Goal: Use online tool/utility: Utilize a website feature to perform a specific function

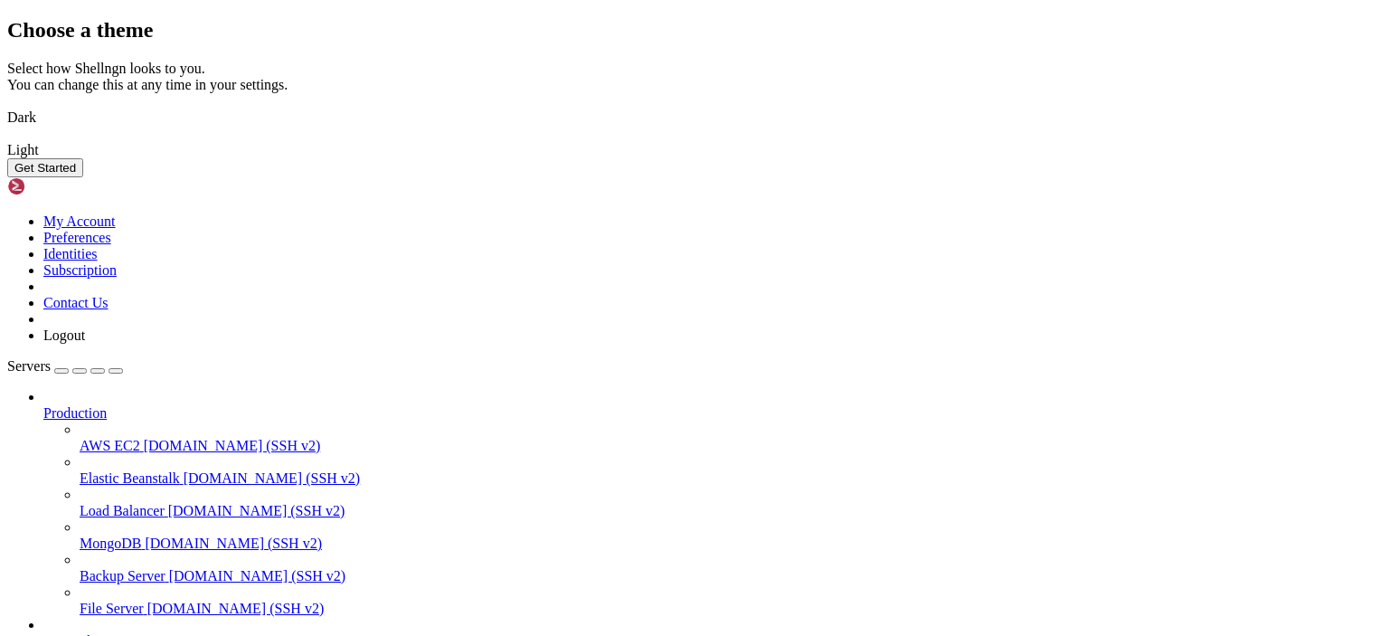
click at [7, 106] on img at bounding box center [7, 106] width 0 height 0
click at [83, 177] on button "Get Started" at bounding box center [45, 167] width 76 height 19
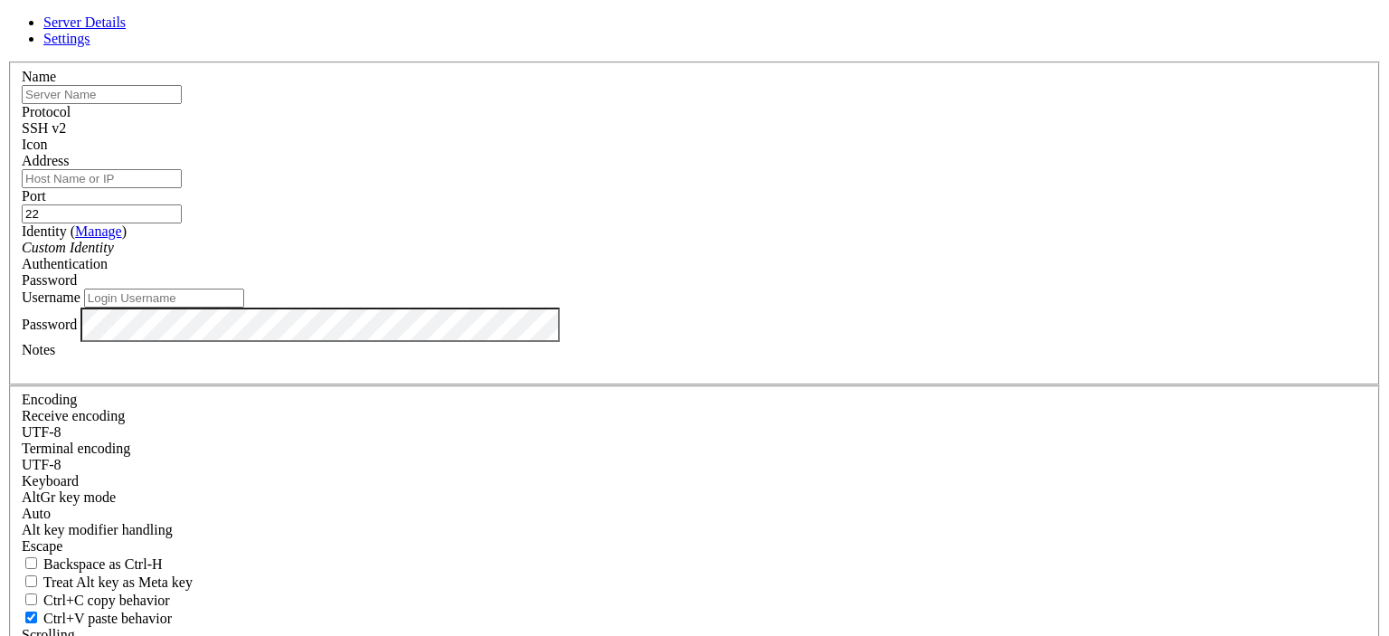
click at [244, 308] on input "Username" at bounding box center [164, 298] width 160 height 19
click at [182, 104] on input "text" at bounding box center [102, 94] width 160 height 19
type input "test"
click at [182, 188] on input "Address" at bounding box center [102, 178] width 160 height 19
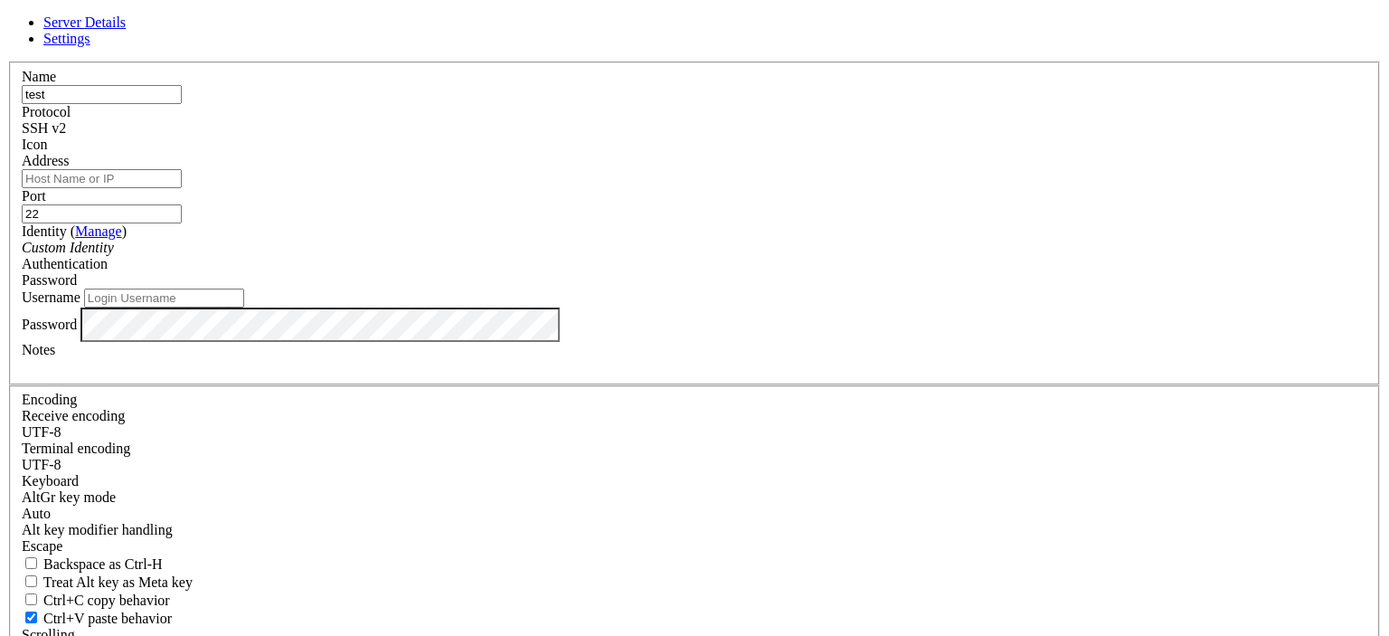
paste input "[TECHNICAL_ID]"
type input "[TECHNICAL_ID]"
click at [244, 308] on input "Username" at bounding box center [164, 298] width 160 height 19
type input "root"
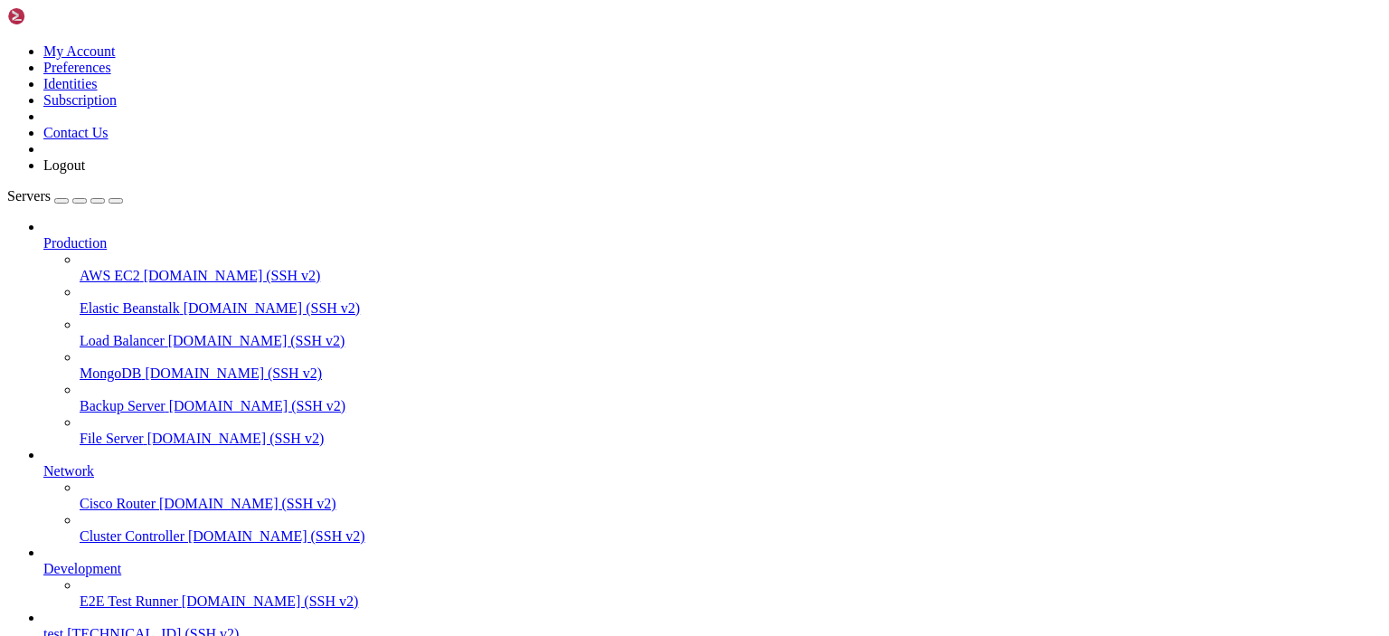
scroll to position [93, 0]
click at [63, 626] on span "test" at bounding box center [53, 633] width 20 height 15
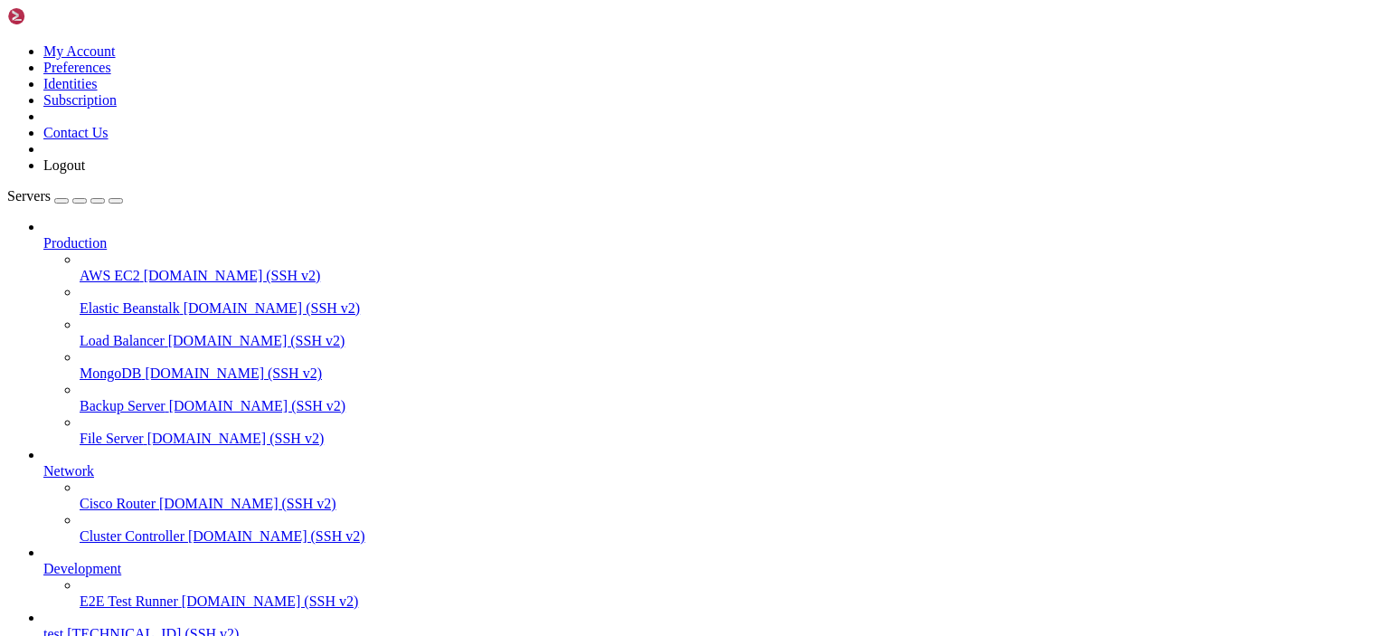
click at [182, 593] on span "[DOMAIN_NAME] (SSH v2)" at bounding box center [270, 600] width 177 height 15
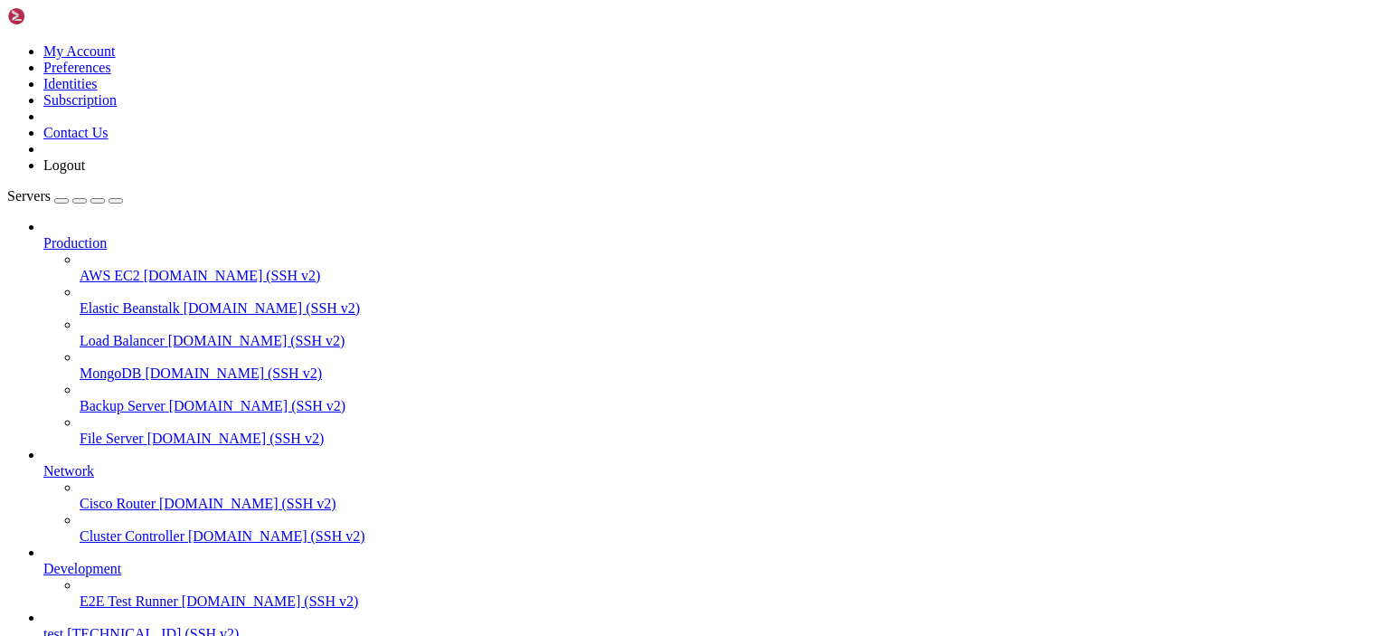
click at [99, 561] on span "Development" at bounding box center [82, 568] width 78 height 15
click at [182, 593] on span "[DOMAIN_NAME] (SSH v2)" at bounding box center [270, 600] width 177 height 15
click at [90, 626] on div "test [TECHNICAL_ID] (SSH v2)" at bounding box center [712, 634] width 1339 height 16
click at [188, 528] on span "[DOMAIN_NAME] (SSH v2)" at bounding box center [276, 535] width 177 height 15
